Goal: Task Accomplishment & Management: Manage account settings

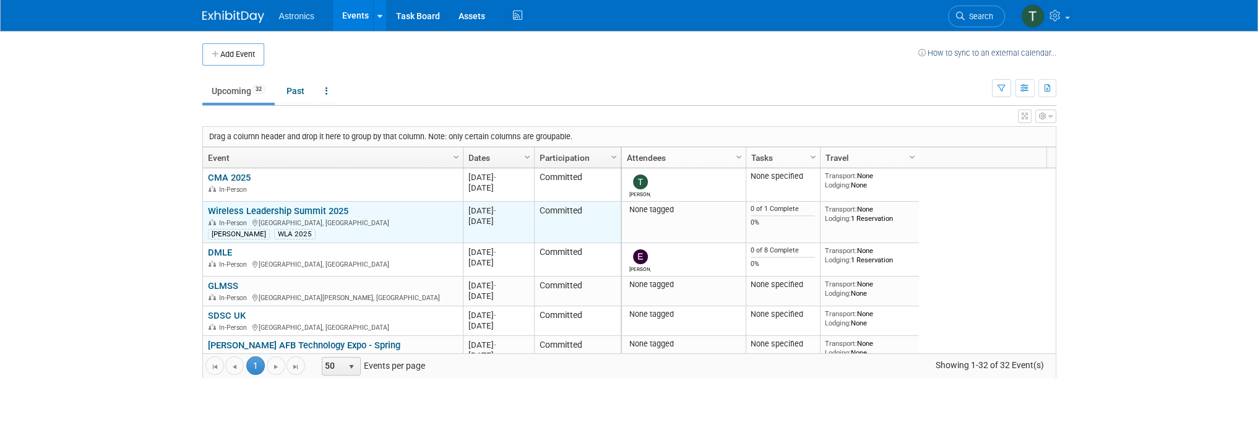
click at [214, 205] on link "Wireless Leadership Summit 2025" at bounding box center [278, 210] width 140 height 11
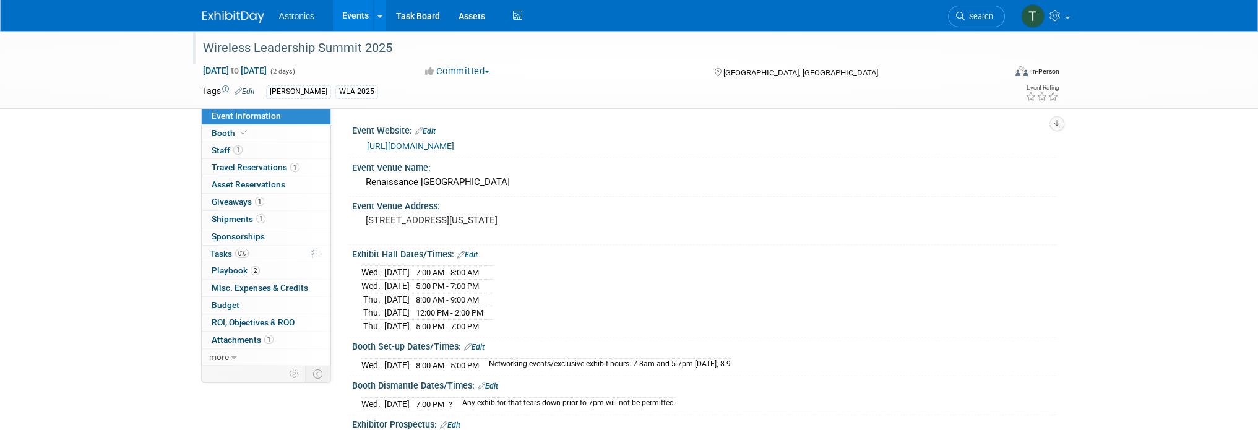
drag, startPoint x: 191, startPoint y: 44, endPoint x: 428, endPoint y: 52, distance: 237.8
click at [428, 52] on div "Wireless Leadership Summit 2025 Nov 12, 2025 to Nov 13, 2025 (2 days) Nov 12, 2…" at bounding box center [629, 70] width 1258 height 78
click at [402, 50] on div "Wireless Leadership Summit 2025" at bounding box center [593, 48] width 788 height 22
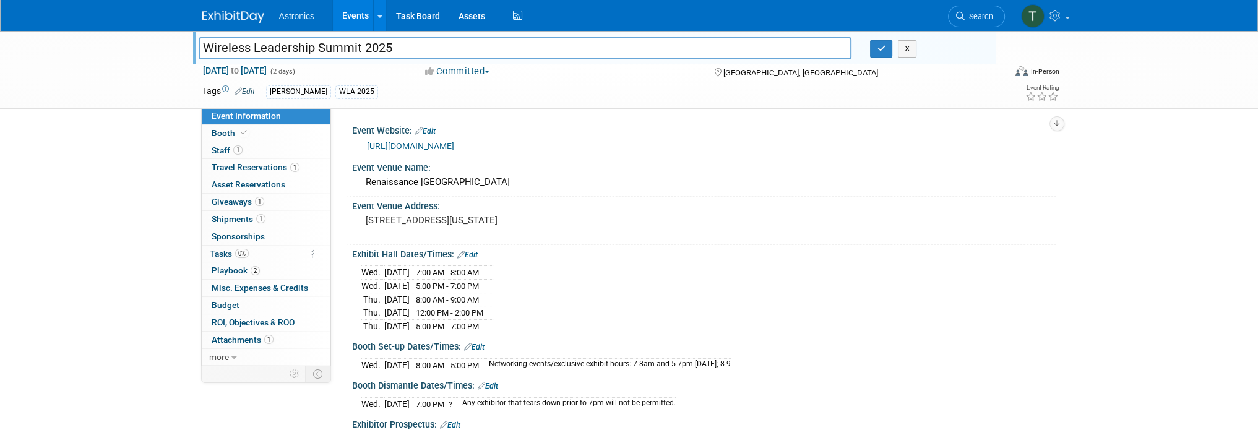
drag, startPoint x: 402, startPoint y: 50, endPoint x: 184, endPoint y: 45, distance: 217.3
click at [184, 45] on div "Wireless Leadership Summit 2025 Wireless Leadership Summit 2025 X Nov 12, 2025 …" at bounding box center [629, 70] width 1258 height 78
click at [214, 17] on img at bounding box center [233, 17] width 62 height 12
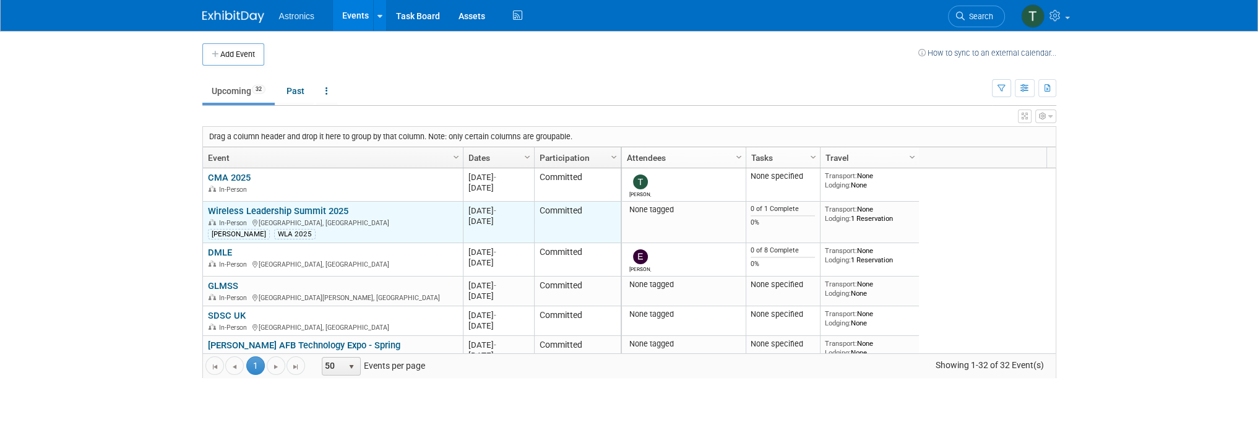
click at [228, 209] on link "Wireless Leadership Summit 2025" at bounding box center [278, 210] width 140 height 11
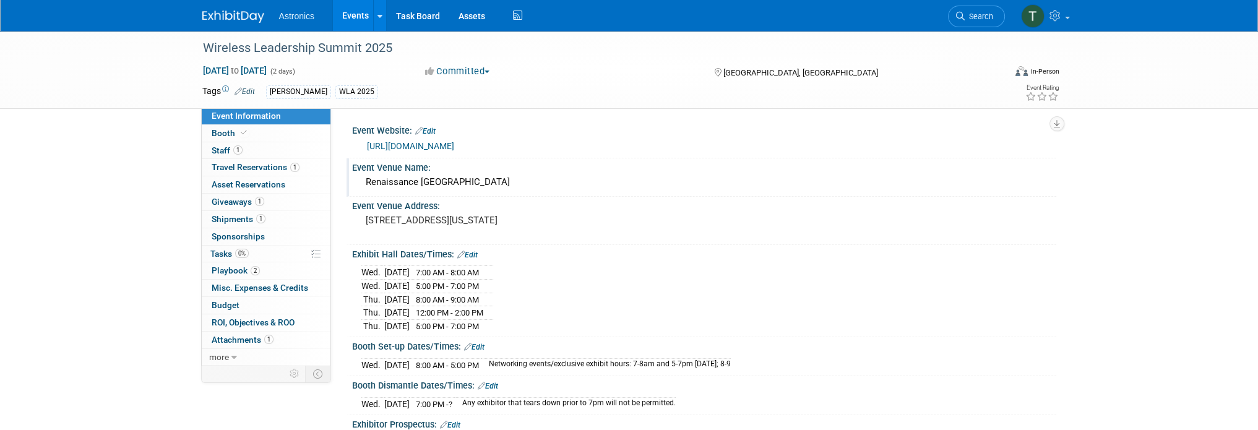
drag, startPoint x: 366, startPoint y: 179, endPoint x: 543, endPoint y: 186, distance: 176.5
click at [543, 186] on div "Renaissance [GEOGRAPHIC_DATA]" at bounding box center [704, 182] width 686 height 19
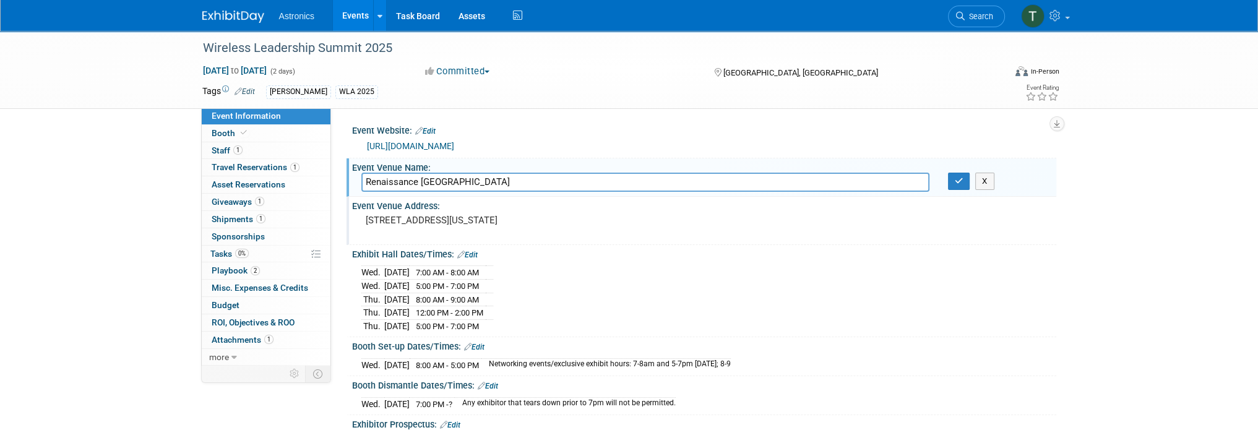
click at [555, 207] on div "Event Venue Address:" at bounding box center [704, 204] width 704 height 15
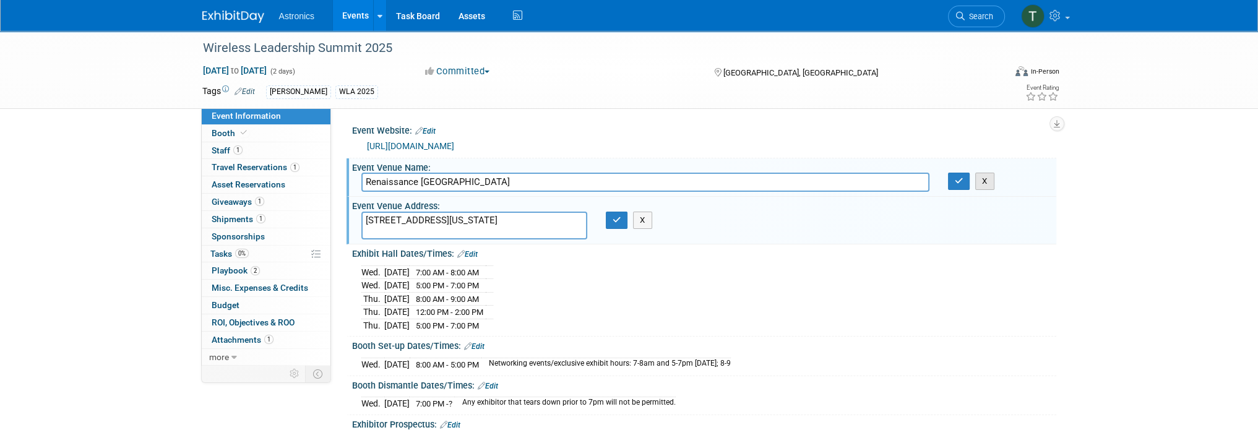
click at [985, 183] on button "X" at bounding box center [984, 181] width 19 height 17
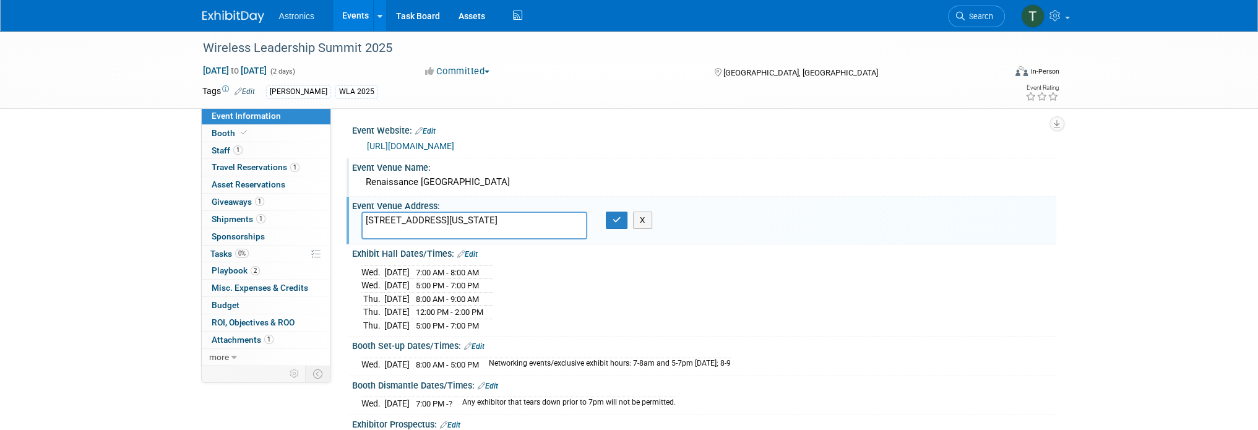
click at [545, 181] on div "Renaissance [GEOGRAPHIC_DATA]" at bounding box center [704, 182] width 686 height 19
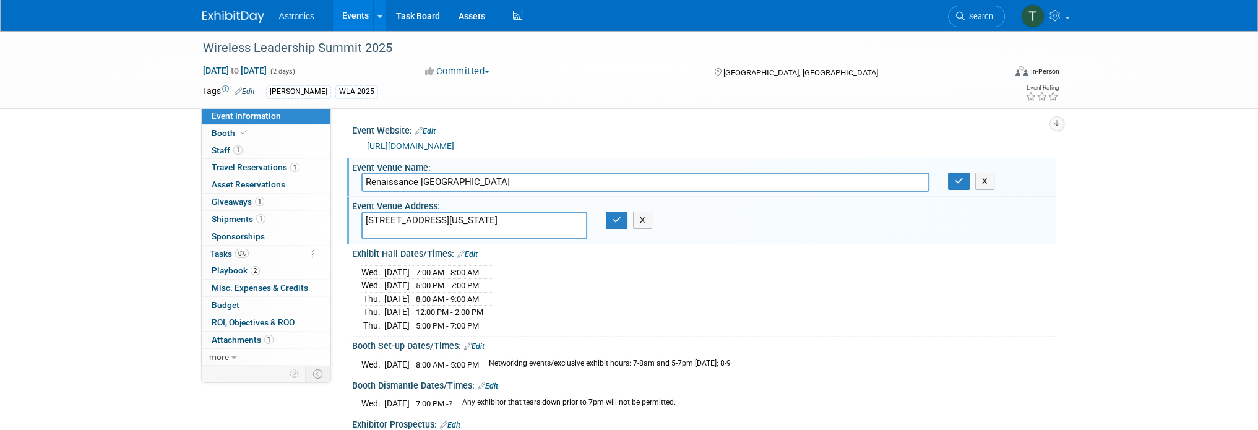
click at [535, 134] on div "Event Website: Edit" at bounding box center [704, 129] width 704 height 16
drag, startPoint x: 543, startPoint y: 220, endPoint x: 392, endPoint y: 203, distance: 151.9
click at [392, 203] on div "Event Venue Address: [STREET_ADDRESS][US_STATE] [STREET_ADDRESS][US_STATE] X" at bounding box center [702, 221] width 710 height 48
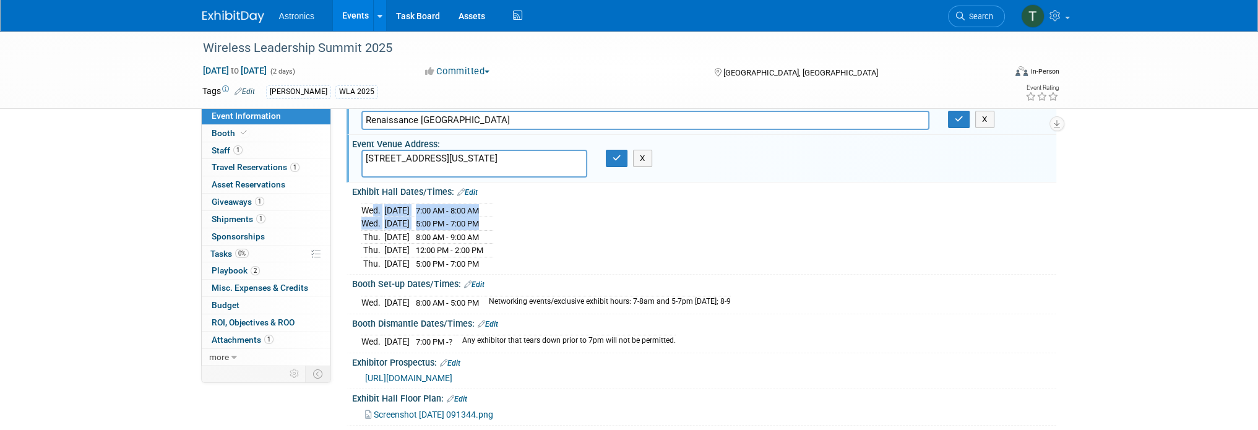
drag, startPoint x: 365, startPoint y: 207, endPoint x: 515, endPoint y: 222, distance: 150.5
click at [493, 222] on tbody "[DATE] 7:00 AM - 8:00 AM [DATE] 5:00 PM - 7:00 PM [DATE] 8:00 AM - 9:00 AM [DAT…" at bounding box center [427, 237] width 132 height 66
drag, startPoint x: 369, startPoint y: 235, endPoint x: 522, endPoint y: 254, distance: 154.1
click at [522, 254] on div "[DATE] 7:00 AM - 8:00 AM [DATE] 5:00 PM - 7:00 PM [DATE] 8:00 AM - 9:00 AM [DAT…" at bounding box center [704, 236] width 686 height 70
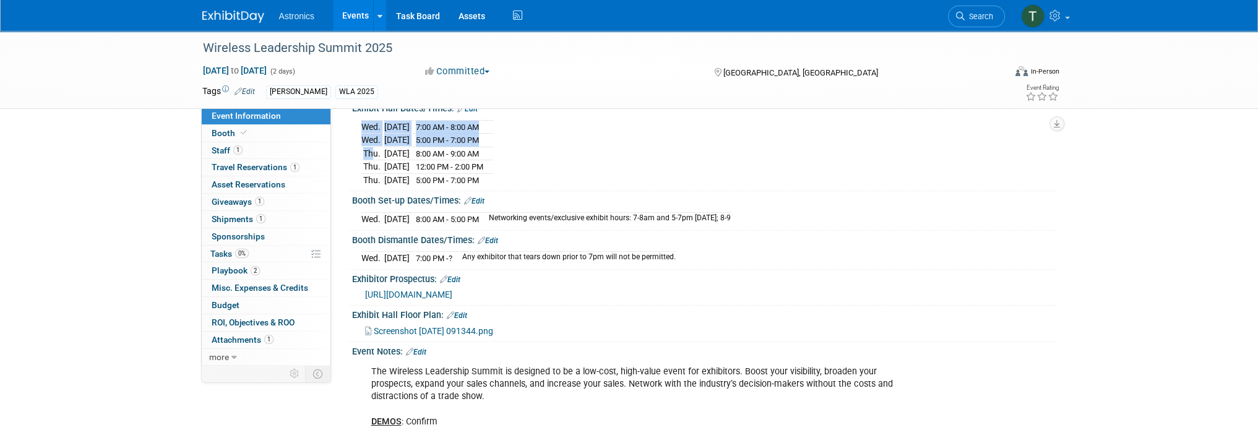
scroll to position [124, 0]
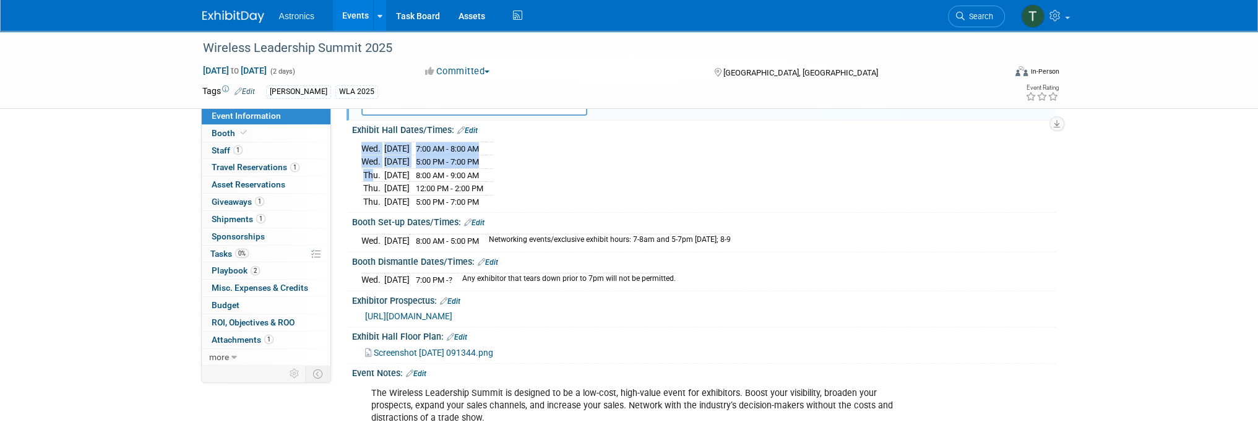
click at [474, 218] on link "Edit" at bounding box center [474, 222] width 20 height 9
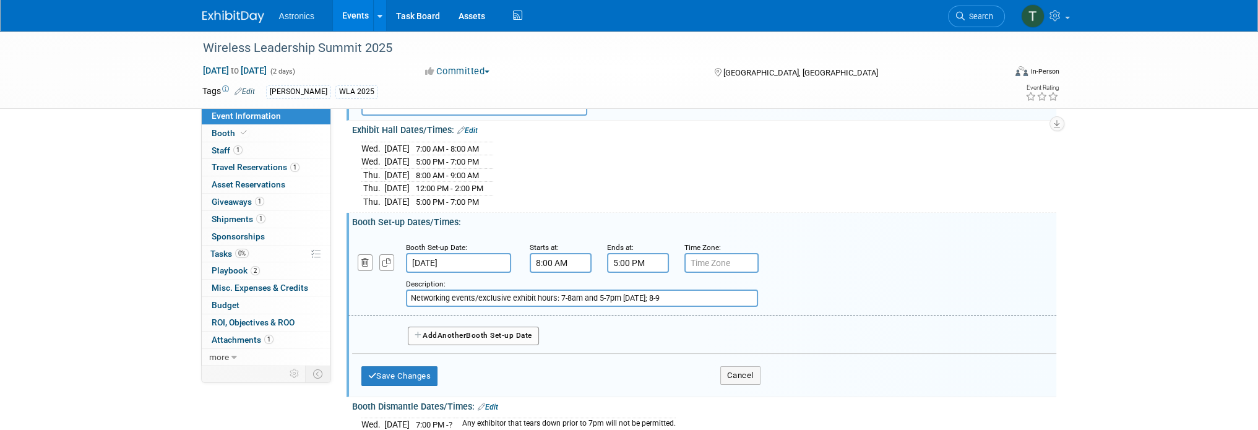
click at [434, 261] on input "[DATE]" at bounding box center [458, 263] width 105 height 20
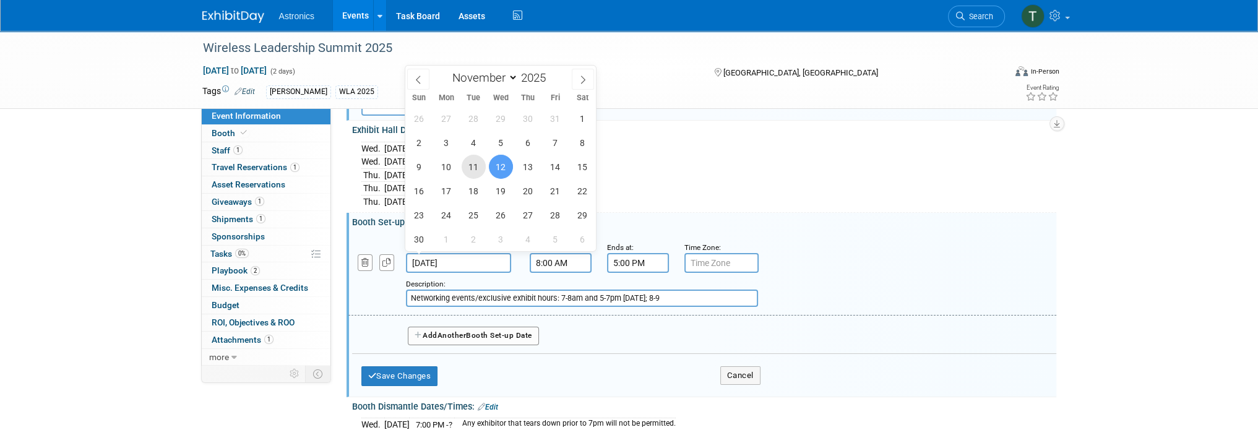
click at [478, 160] on span "11" at bounding box center [474, 167] width 24 height 24
type input "[DATE]"
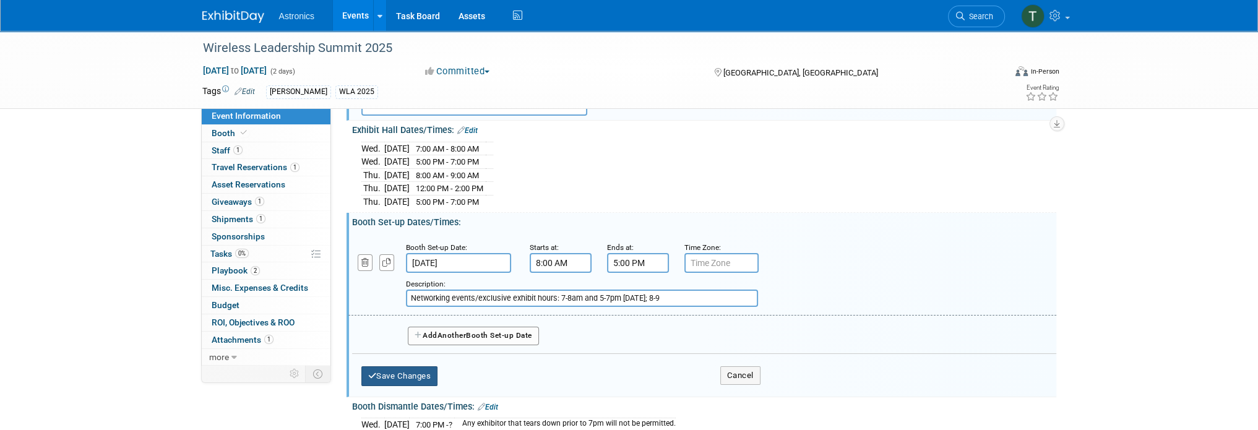
click at [394, 368] on button "Save Changes" at bounding box center [399, 376] width 77 height 20
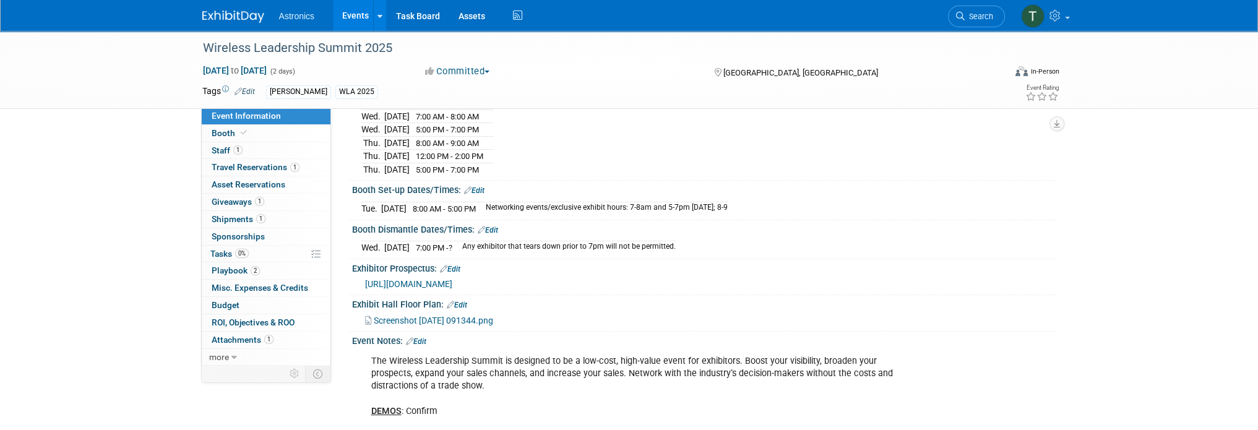
scroll to position [186, 0]
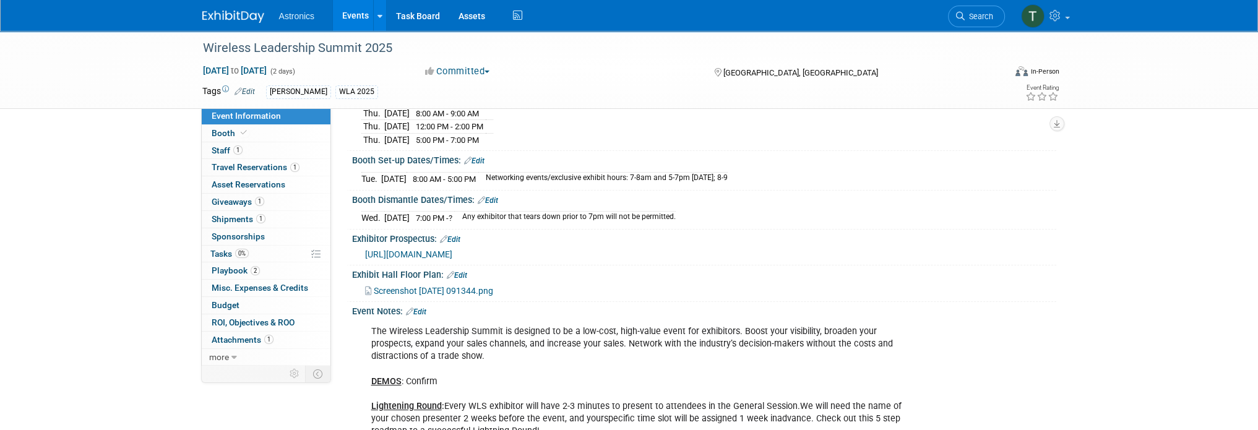
click at [491, 196] on link "Edit" at bounding box center [488, 200] width 20 height 9
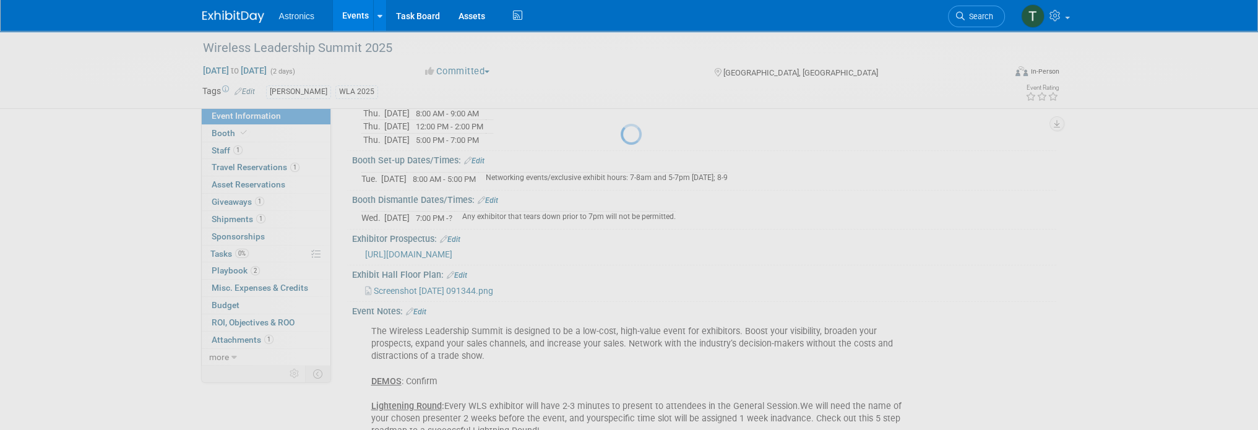
select select "10"
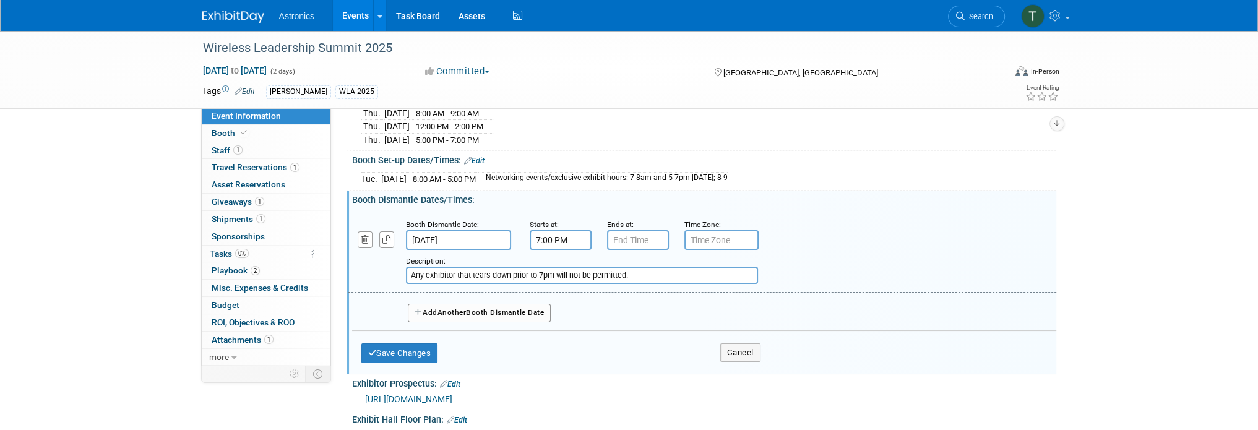
click at [466, 235] on input "[DATE]" at bounding box center [458, 240] width 105 height 20
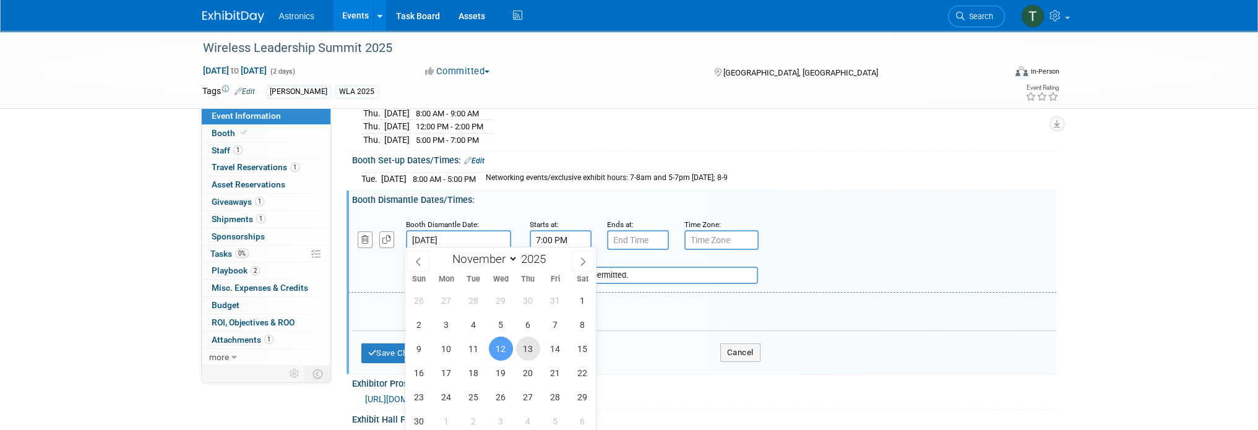
click at [532, 353] on span "13" at bounding box center [528, 349] width 24 height 24
type input "[DATE]"
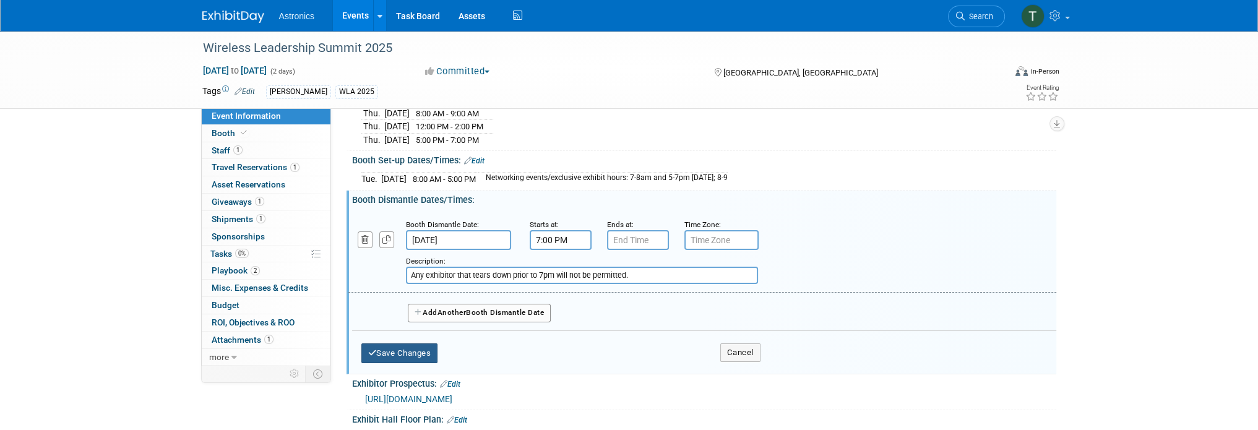
click at [409, 345] on button "Save Changes" at bounding box center [399, 353] width 77 height 20
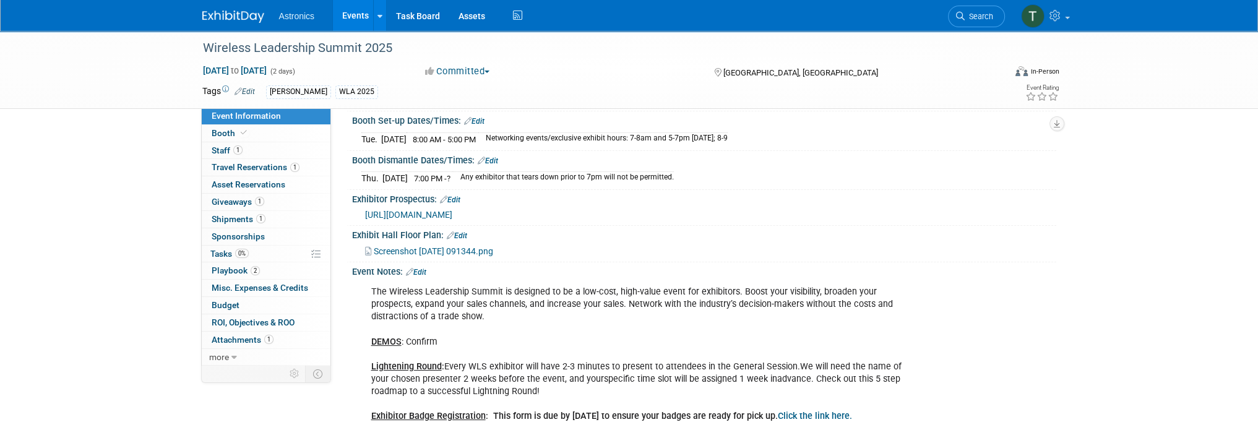
scroll to position [248, 0]
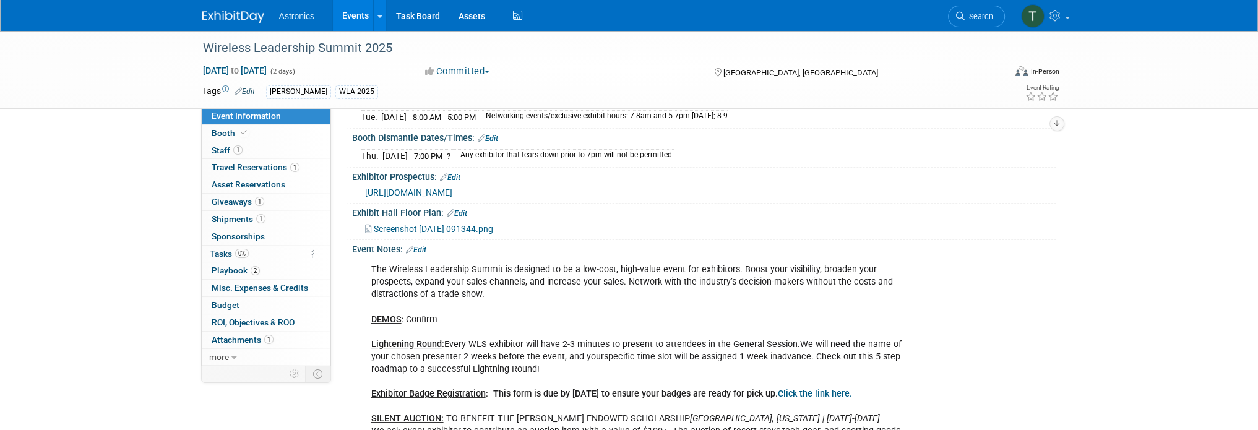
drag, startPoint x: 356, startPoint y: 173, endPoint x: 442, endPoint y: 175, distance: 86.1
click at [442, 175] on div "Exhibitor Prospectus: Edit" at bounding box center [704, 176] width 704 height 16
click at [398, 227] on span "Screenshot [DATE] 091344.png" at bounding box center [433, 229] width 119 height 10
click at [387, 191] on span "[URL][DOMAIN_NAME]" at bounding box center [408, 193] width 87 height 10
click at [483, 225] on span "Screenshot [DATE] 091344.png" at bounding box center [433, 229] width 119 height 10
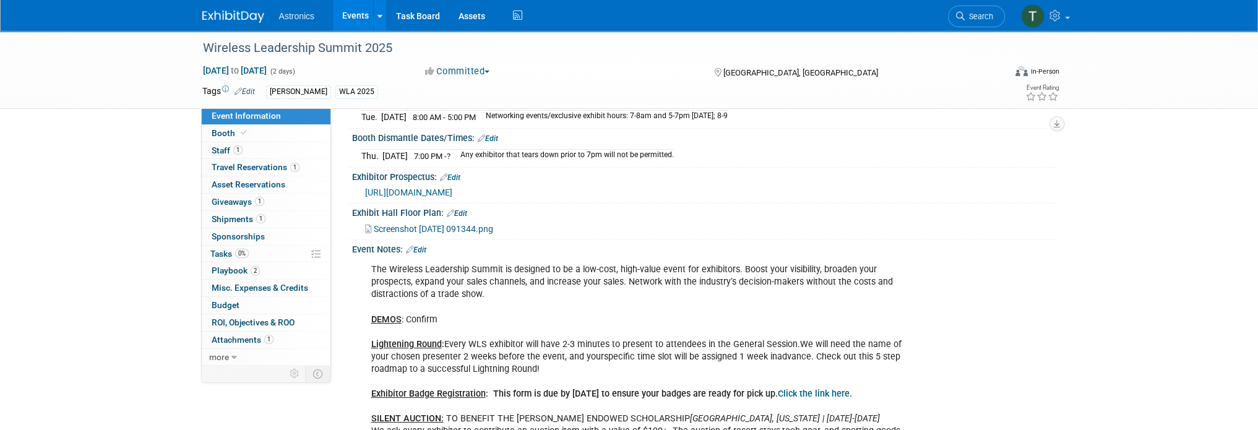
click at [426, 188] on span "[URL][DOMAIN_NAME]" at bounding box center [408, 193] width 87 height 10
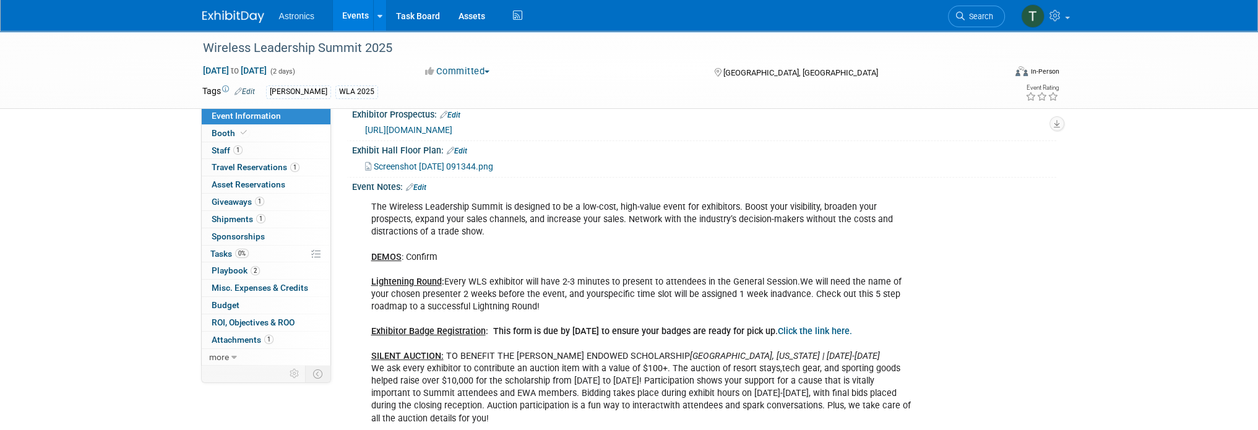
scroll to position [309, 0]
drag, startPoint x: 369, startPoint y: 197, endPoint x: 470, endPoint y: 204, distance: 100.5
click at [470, 204] on div "The Wireless Leadership Summit is designed to be a low-cost, high-value event f…" at bounding box center [642, 314] width 558 height 236
drag, startPoint x: 446, startPoint y: 257, endPoint x: 369, endPoint y: 254, distance: 76.8
click at [369, 254] on div "The Wireless Leadership Summit is designed to be a low-cost, high-value event f…" at bounding box center [642, 314] width 558 height 236
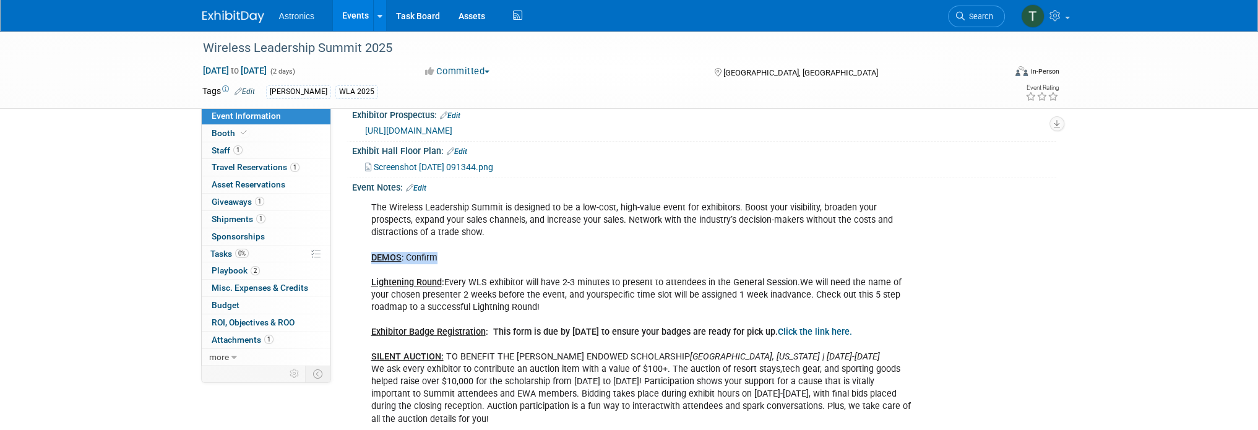
click at [421, 184] on link "Edit" at bounding box center [416, 188] width 20 height 9
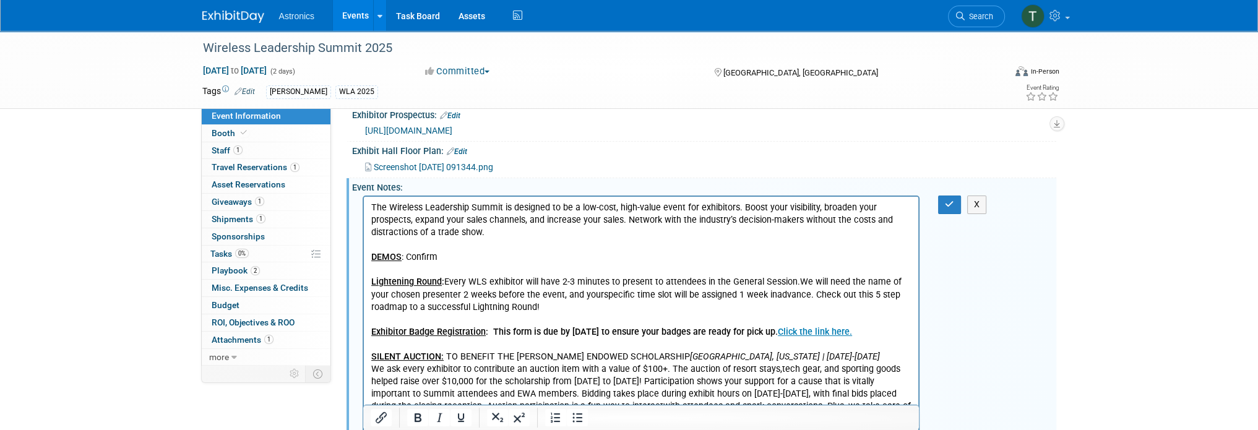
scroll to position [0, 0]
click at [444, 256] on p "The Wireless Leadership Summit is designed to be a low-cost, high-value event f…" at bounding box center [641, 313] width 541 height 223
click at [947, 200] on icon "button" at bounding box center [949, 204] width 9 height 9
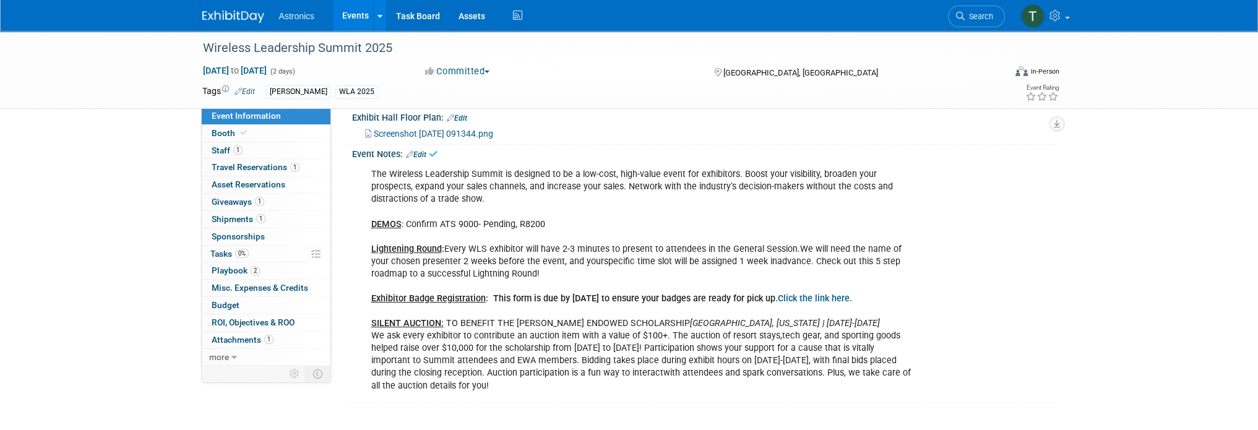
scroll to position [371, 0]
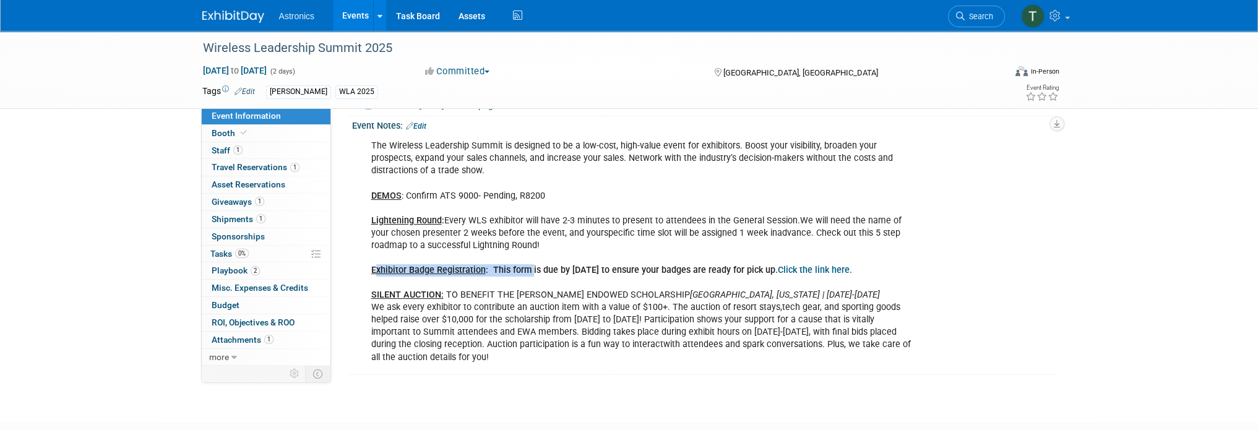
drag, startPoint x: 374, startPoint y: 264, endPoint x: 531, endPoint y: 266, distance: 157.2
click at [531, 266] on b "Exhibitor Badge Registration : This form is due by [DATE] to ensure your badges…" at bounding box center [611, 270] width 481 height 11
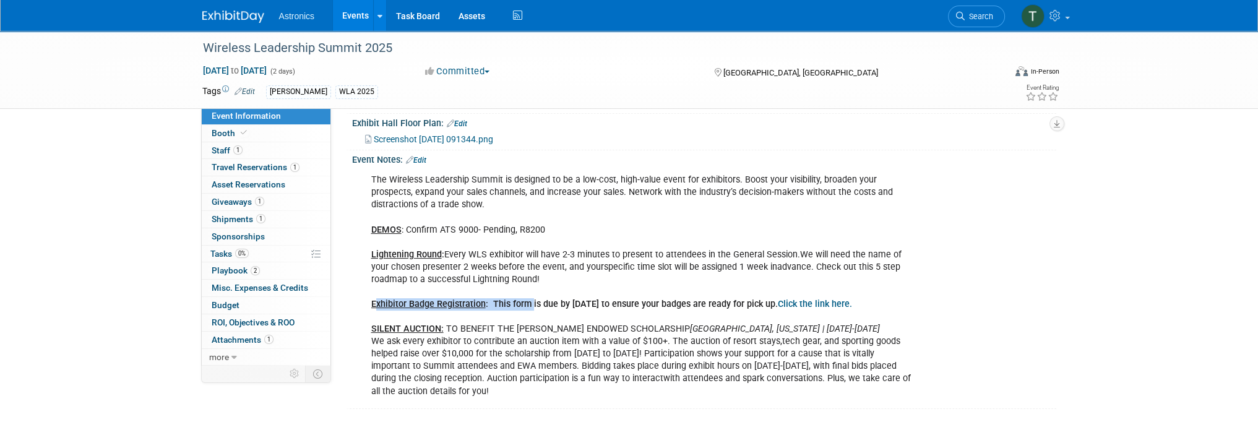
scroll to position [309, 0]
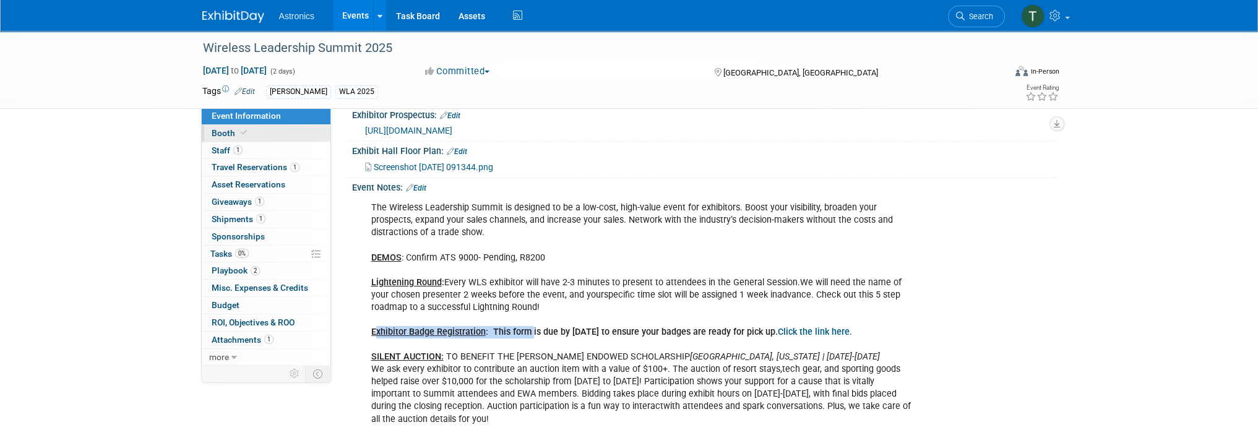
click at [225, 130] on span "Booth" at bounding box center [231, 133] width 38 height 10
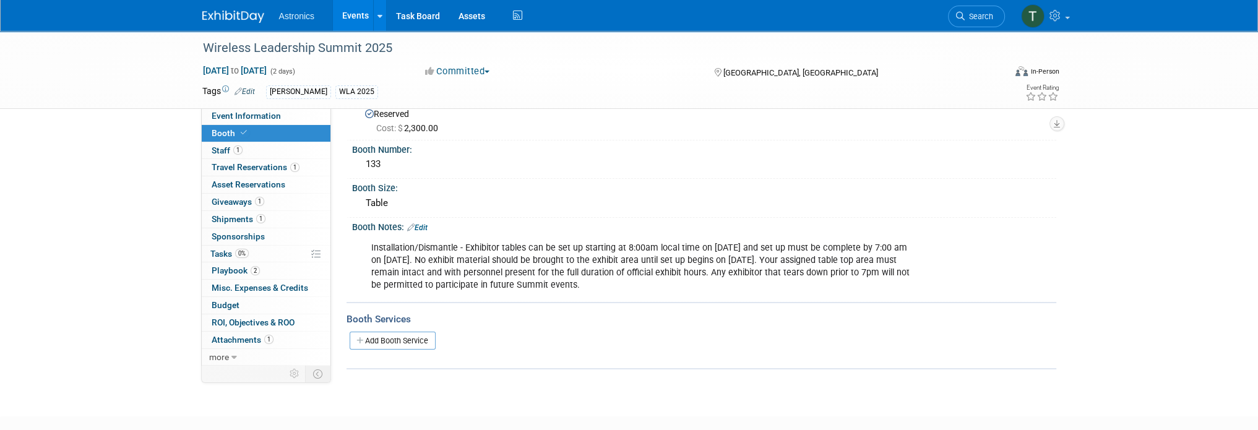
scroll to position [62, 0]
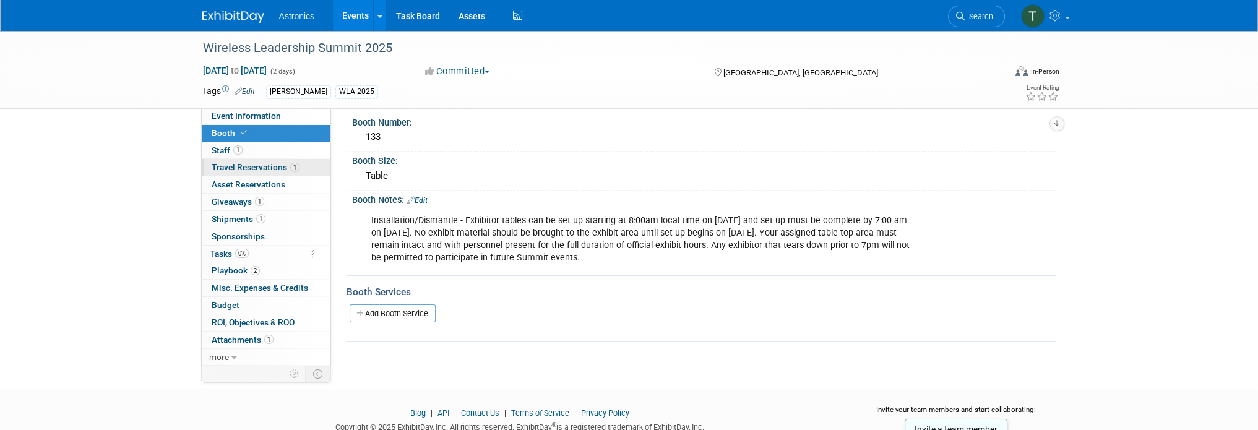
click at [220, 167] on span "Travel Reservations 1" at bounding box center [256, 167] width 88 height 10
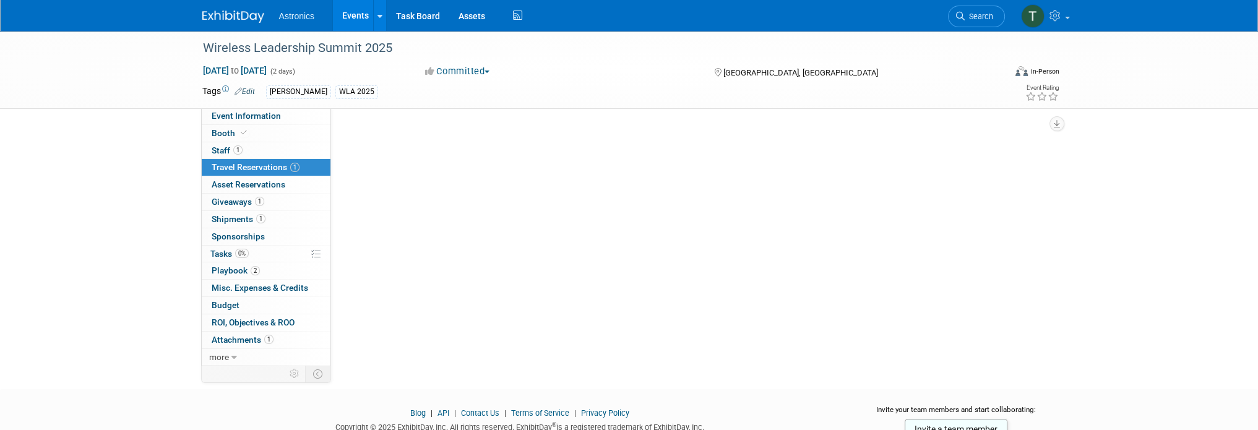
scroll to position [0, 0]
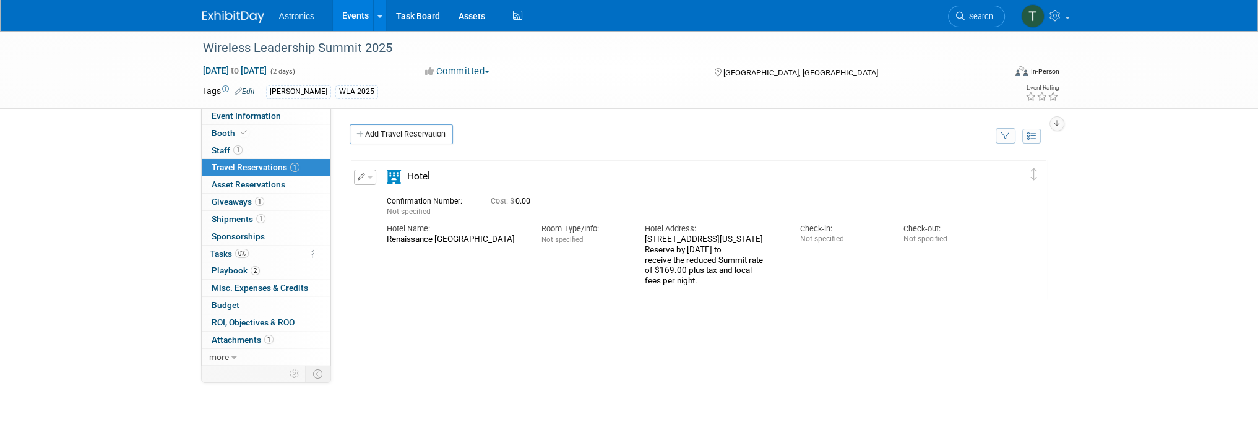
drag, startPoint x: 387, startPoint y: 230, endPoint x: 525, endPoint y: 244, distance: 138.8
click at [525, 244] on div "Hotel Name: [GEOGRAPHIC_DATA]" at bounding box center [455, 231] width 155 height 28
click at [227, 185] on span "Asset Reservations 0" at bounding box center [249, 184] width 74 height 10
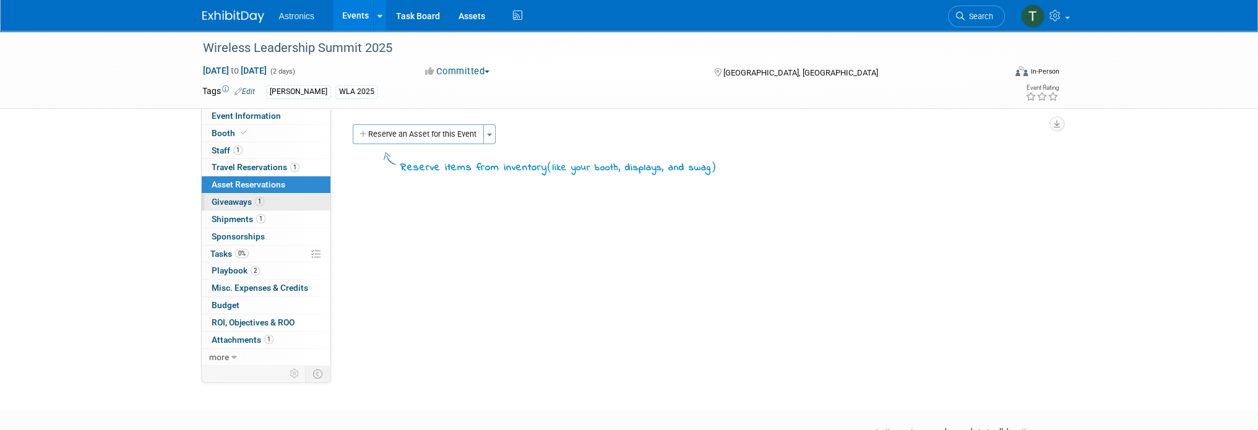
click at [228, 197] on span "Giveaways 1" at bounding box center [238, 202] width 53 height 10
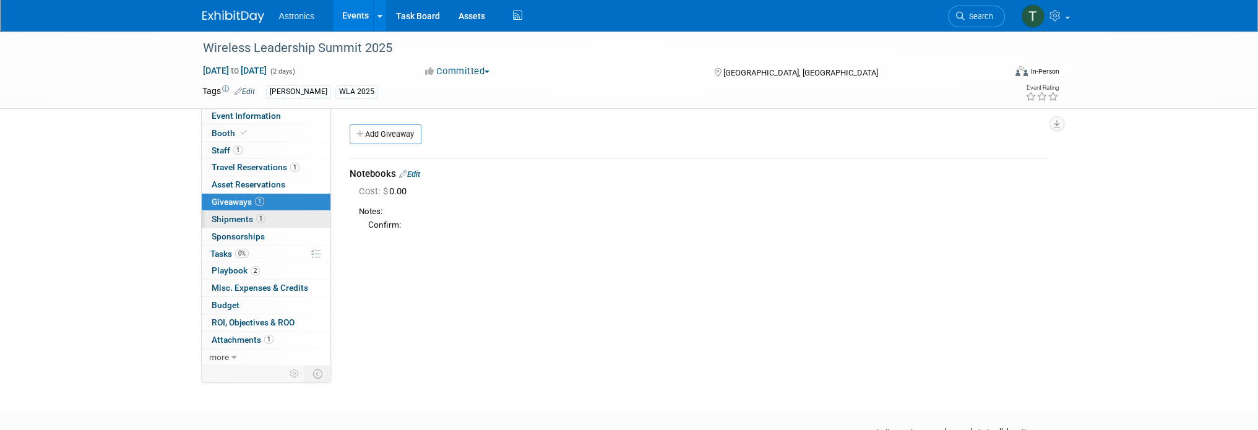
click at [239, 216] on span "Shipments 1" at bounding box center [239, 219] width 54 height 10
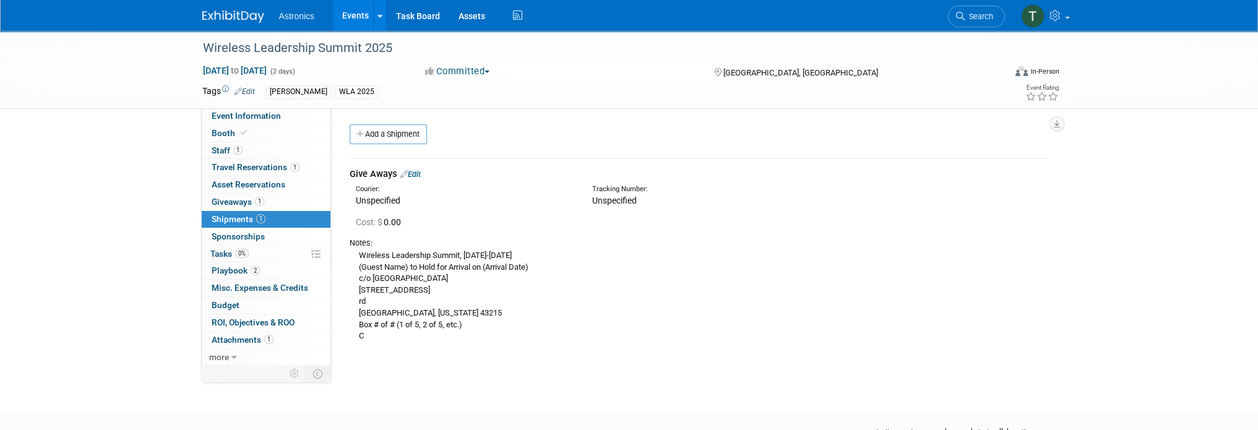
click at [358, 253] on div "Wireless Leadership Summit, [DATE]-[DATE] (Guest Name) to Hold for Arrival on (…" at bounding box center [698, 295] width 697 height 93
drag, startPoint x: 358, startPoint y: 253, endPoint x: 362, endPoint y: 247, distance: 7.2
click at [360, 253] on div "Wireless Leadership Summit, [DATE]-[DATE] (Guest Name) to Hold for Arrival on (…" at bounding box center [698, 295] width 697 height 93
drag, startPoint x: 363, startPoint y: 254, endPoint x: 477, endPoint y: 254, distance: 113.9
click at [477, 254] on div "Wireless Leadership Summit, [DATE]-[DATE] (Guest Name) to Hold for Arrival on (…" at bounding box center [698, 295] width 697 height 93
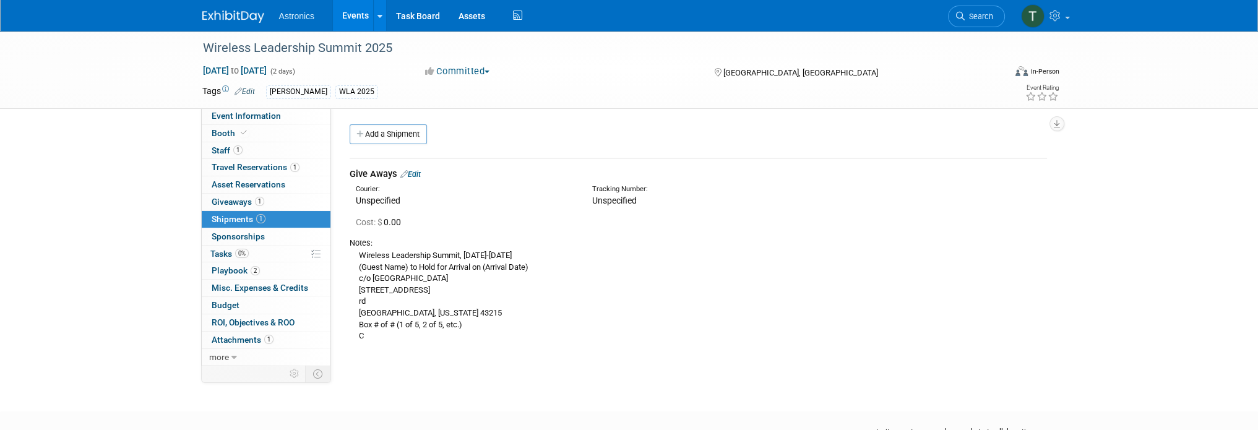
drag, startPoint x: 440, startPoint y: 284, endPoint x: 356, endPoint y: 261, distance: 87.2
click at [356, 261] on div "Wireless Leadership Summit, [DATE]-[DATE] (Guest Name) to Hold for Arrival on (…" at bounding box center [698, 295] width 697 height 93
click at [215, 250] on span "Tasks 0%" at bounding box center [229, 254] width 38 height 10
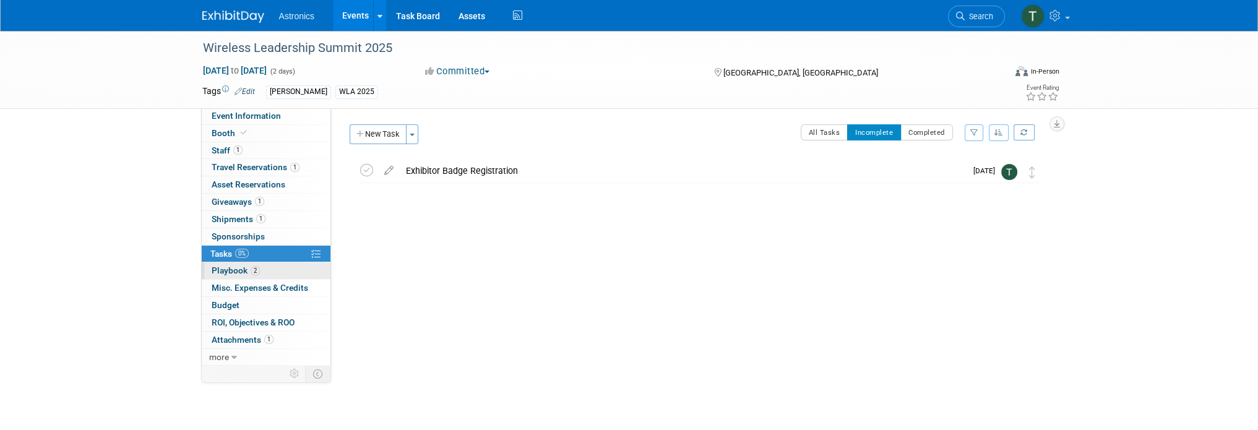
click at [238, 270] on span "Playbook 2" at bounding box center [236, 271] width 48 height 10
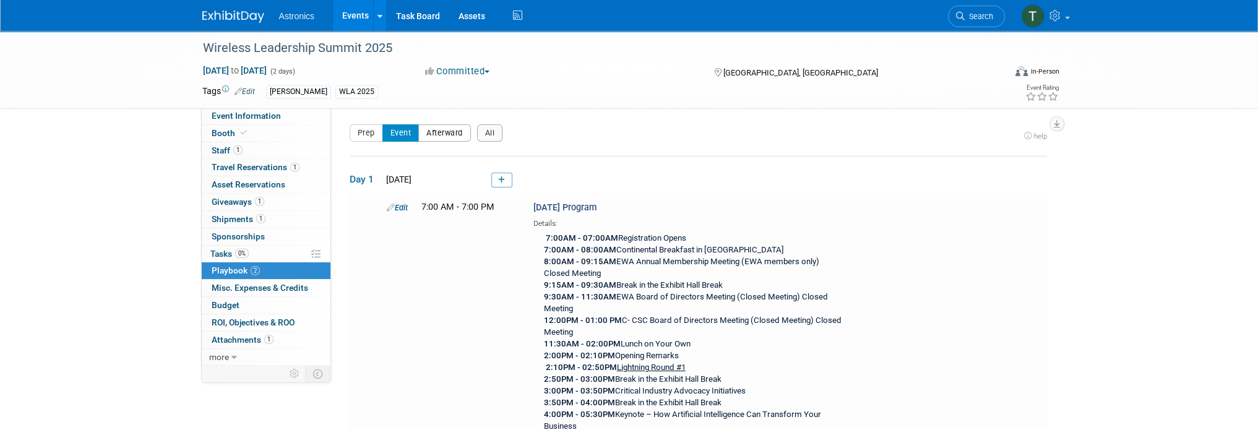
click at [431, 131] on button "Afterward" at bounding box center [444, 132] width 53 height 17
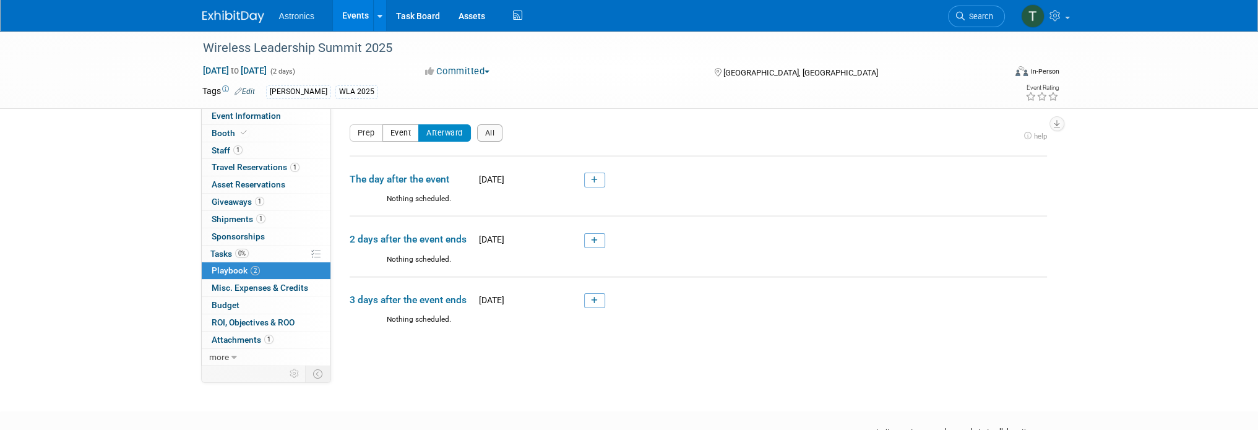
click at [395, 131] on button "Event" at bounding box center [400, 132] width 37 height 17
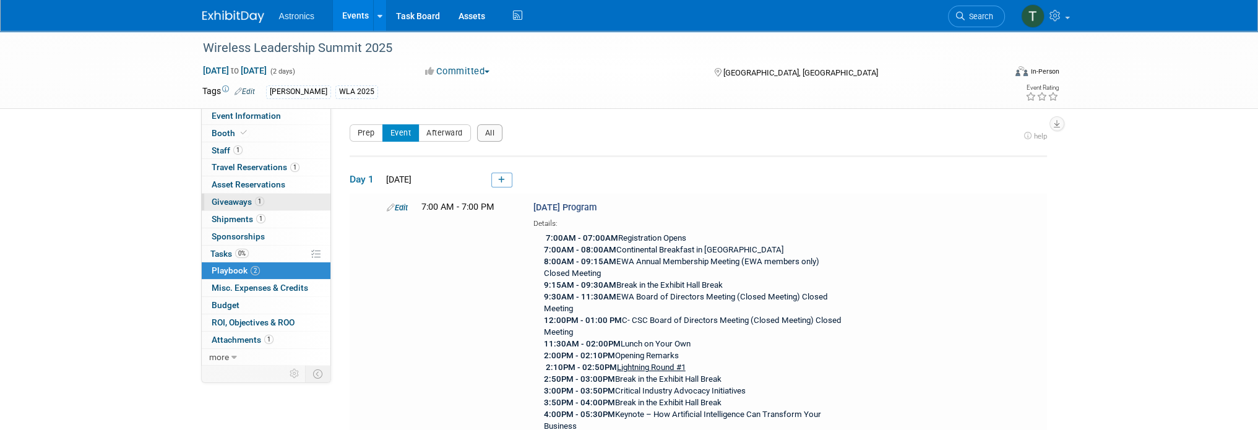
click at [227, 201] on span "Giveaways 1" at bounding box center [238, 202] width 53 height 10
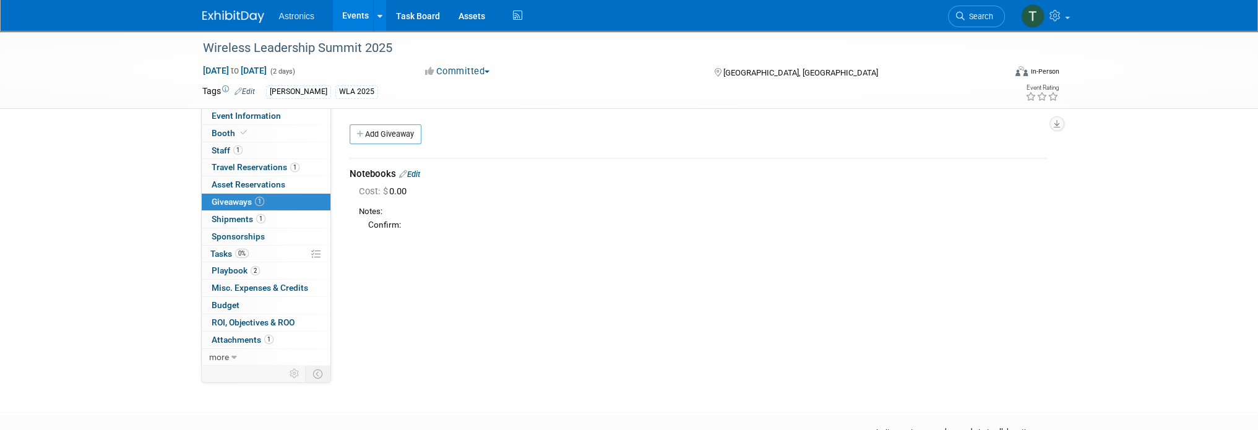
click at [412, 173] on link "Edit" at bounding box center [409, 174] width 21 height 9
